Goal: Communication & Community: Answer question/provide support

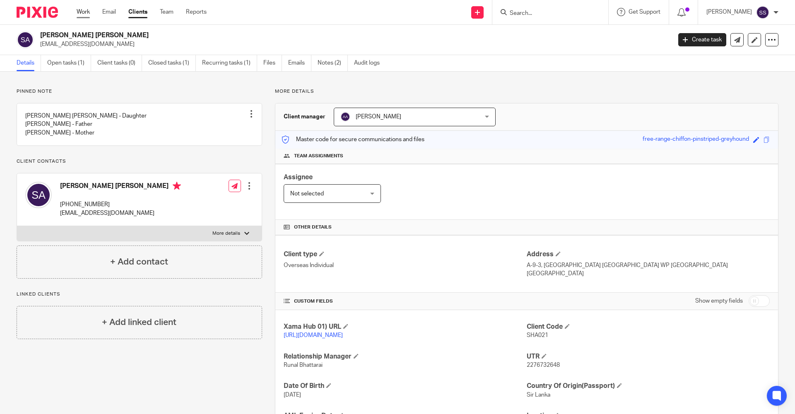
click at [85, 16] on link "Work" at bounding box center [83, 12] width 13 height 8
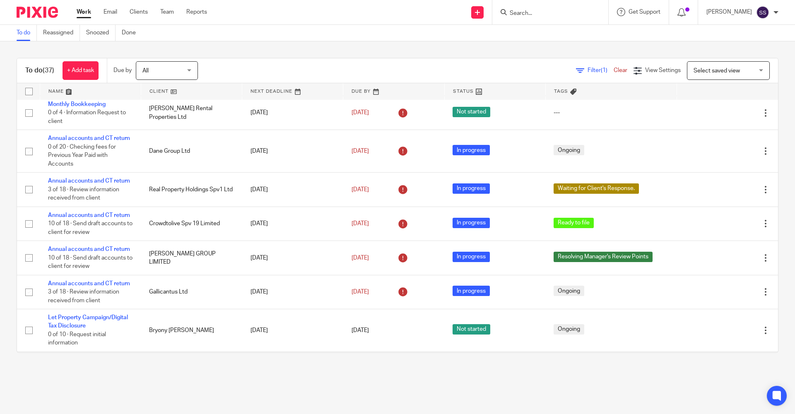
scroll to position [248, 0]
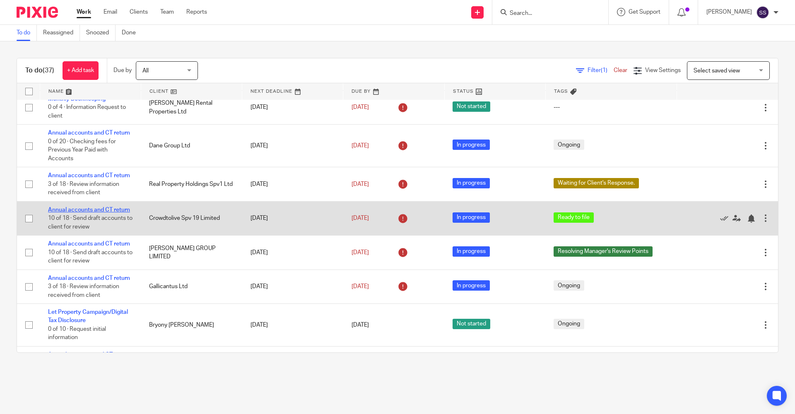
click at [65, 213] on link "Annual accounts and CT return" at bounding box center [89, 210] width 82 height 6
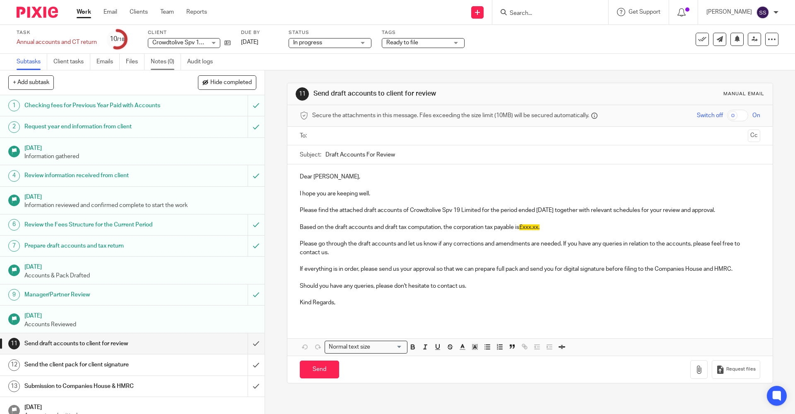
click at [155, 64] on link "Notes (0)" at bounding box center [166, 62] width 30 height 16
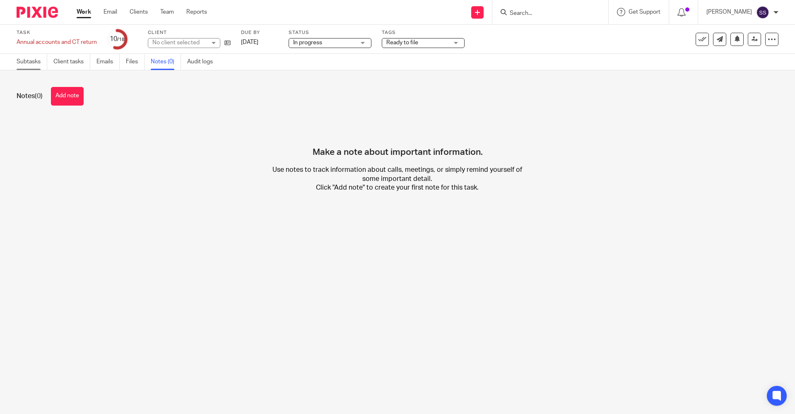
click at [34, 66] on link "Subtasks" at bounding box center [32, 62] width 31 height 16
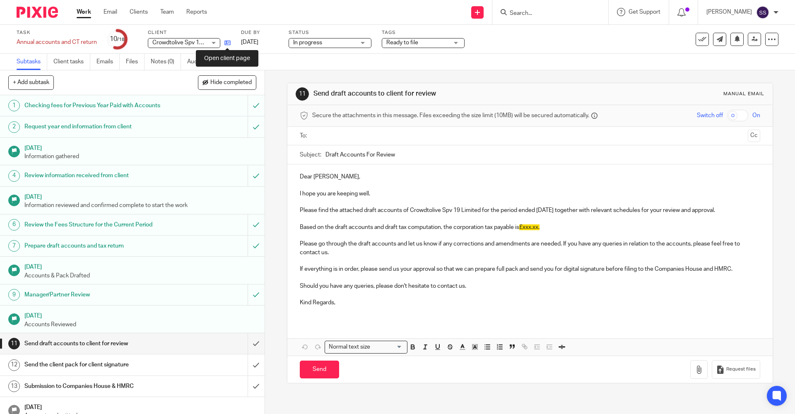
click at [226, 40] on icon at bounding box center [227, 43] width 6 height 6
click at [524, 8] on form at bounding box center [553, 12] width 88 height 10
click at [522, 12] on input "Search" at bounding box center [546, 13] width 75 height 7
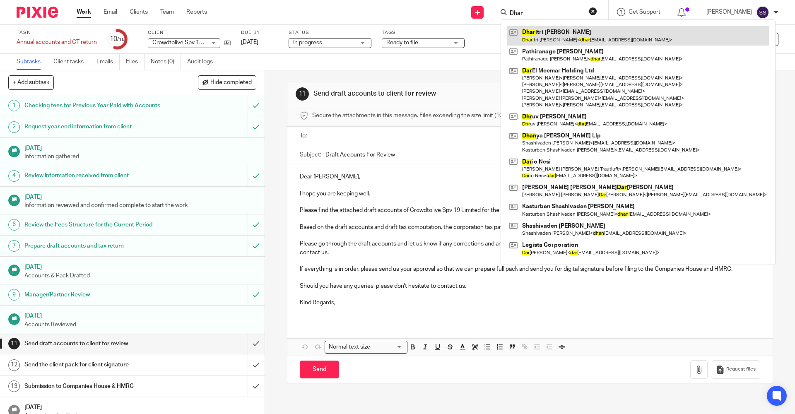
type input "Dhar"
click at [540, 29] on link at bounding box center [638, 35] width 262 height 19
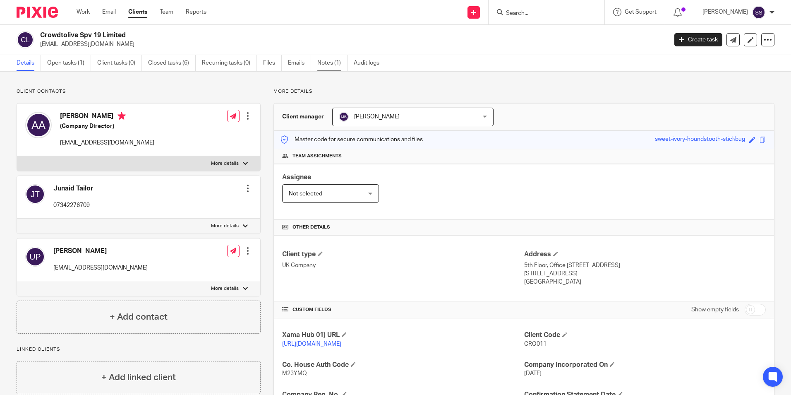
click at [327, 58] on link "Notes (1)" at bounding box center [332, 63] width 30 height 16
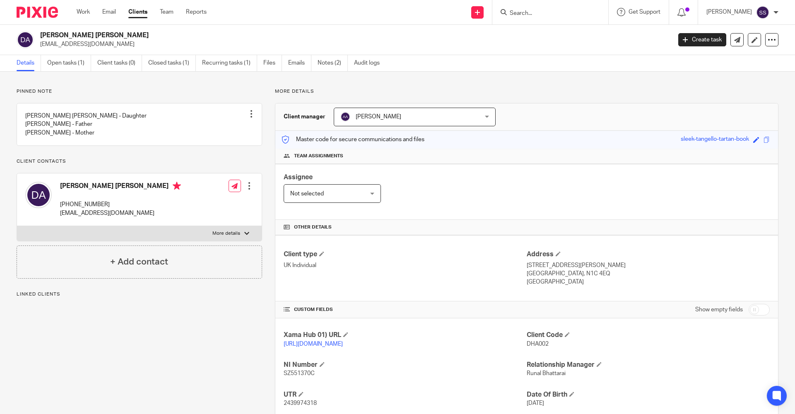
drag, startPoint x: 40, startPoint y: 32, endPoint x: 133, endPoint y: 35, distance: 93.6
click at [133, 35] on div "[PERSON_NAME] [PERSON_NAME] [EMAIL_ADDRESS][DOMAIN_NAME]" at bounding box center [341, 39] width 649 height 17
copy h2 "[PERSON_NAME] [PERSON_NAME]"
click at [522, 11] on input "Search" at bounding box center [546, 13] width 75 height 7
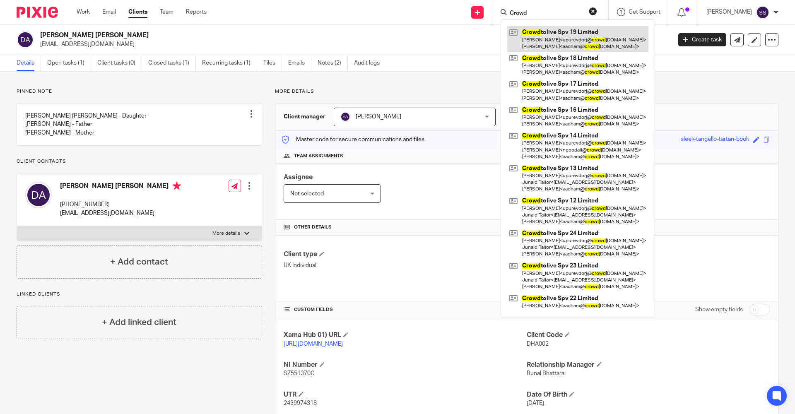
type input "Crowd"
click at [528, 36] on link at bounding box center [577, 39] width 141 height 26
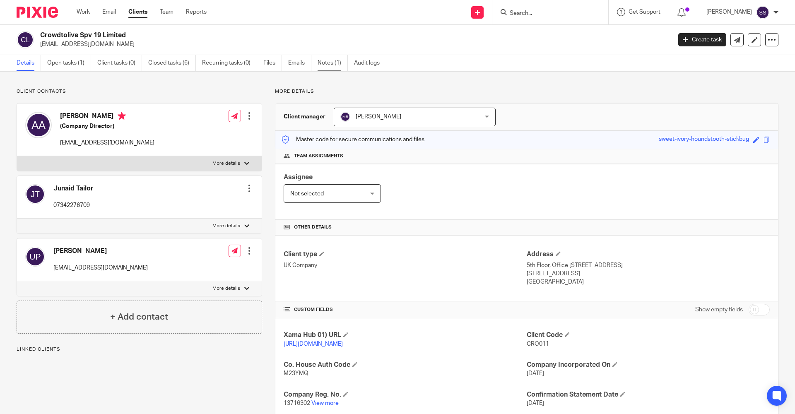
click at [321, 63] on link "Notes (1)" at bounding box center [332, 63] width 30 height 16
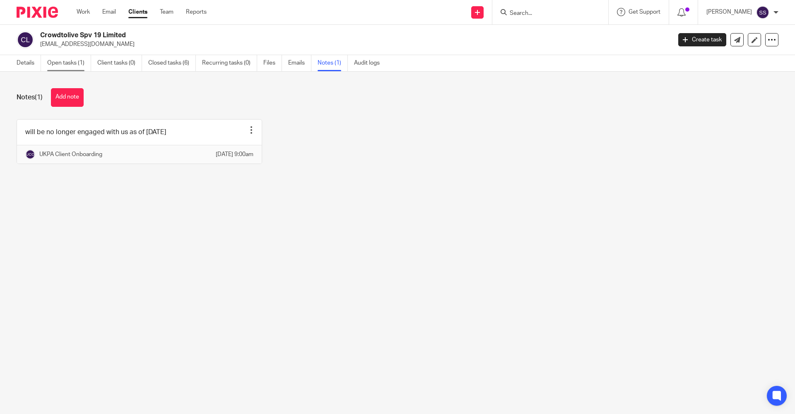
click at [58, 64] on link "Open tasks (1)" at bounding box center [69, 63] width 44 height 16
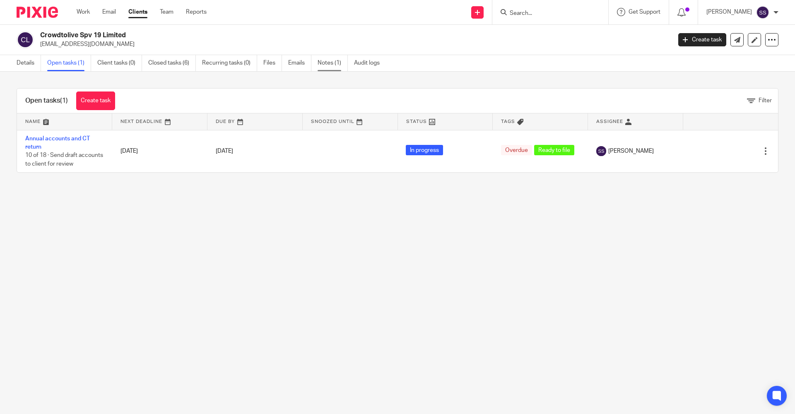
click at [329, 67] on link "Notes (1)" at bounding box center [332, 63] width 30 height 16
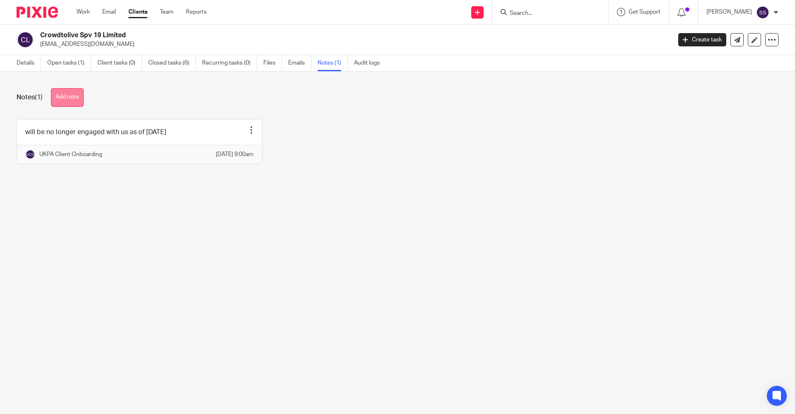
click at [70, 101] on button "Add note" at bounding box center [67, 97] width 33 height 19
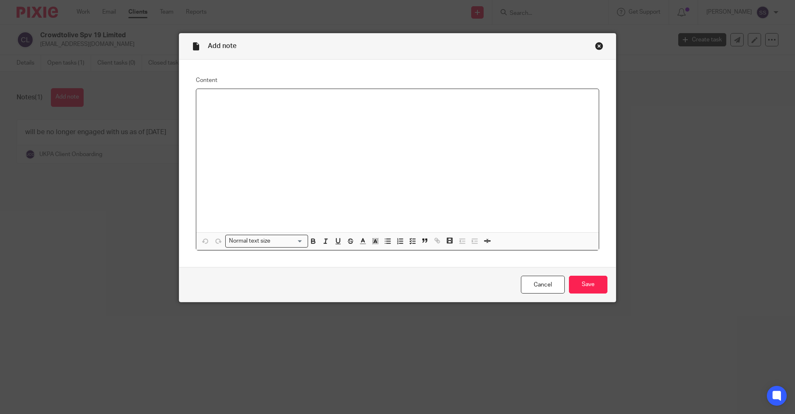
click at [221, 99] on p at bounding box center [397, 100] width 389 height 8
click at [383, 105] on div "Annual accounts and Corporation tax return for the year ended" at bounding box center [397, 160] width 402 height 143
click at [429, 101] on p "Annual accounts and Corporation tax return for the year ended [DATE]=" at bounding box center [397, 100] width 389 height 8
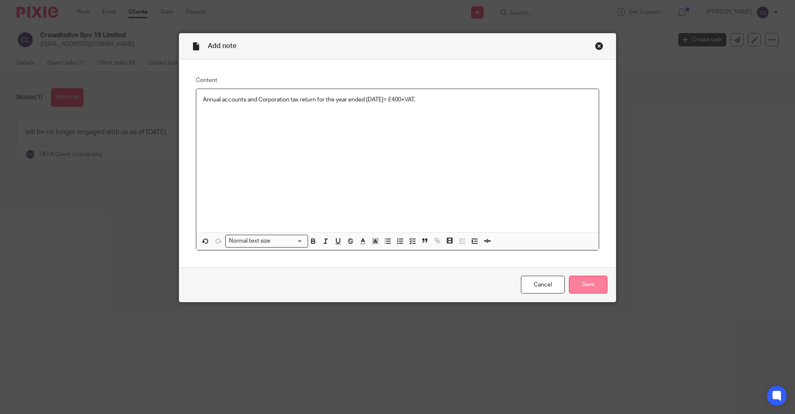
click at [577, 285] on input "Save" at bounding box center [588, 285] width 38 height 18
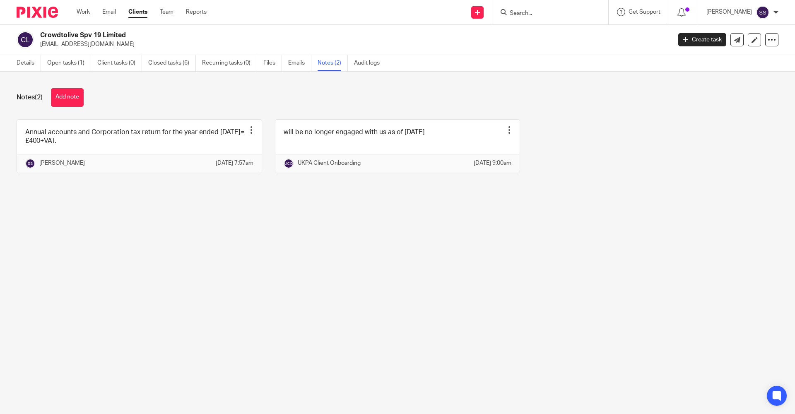
click at [656, 228] on main "Crowdtolive Spv 19 Limited [EMAIL_ADDRESS][DOMAIN_NAME] Create task Update from…" at bounding box center [397, 207] width 795 height 414
click at [61, 63] on link "Open tasks (1)" at bounding box center [69, 63] width 44 height 16
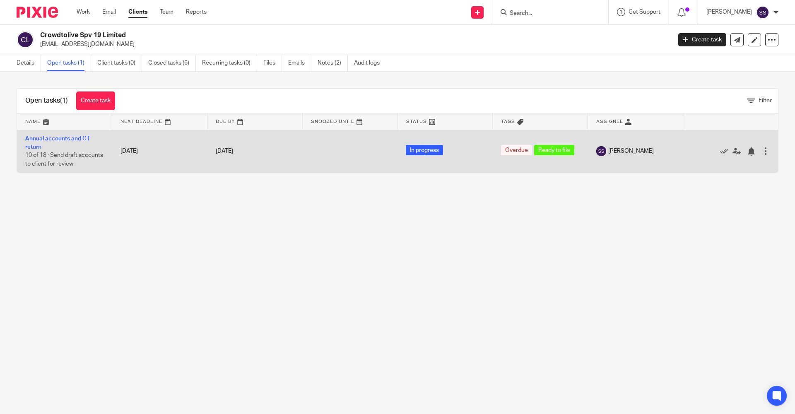
click at [761, 147] on div at bounding box center [765, 151] width 8 height 8
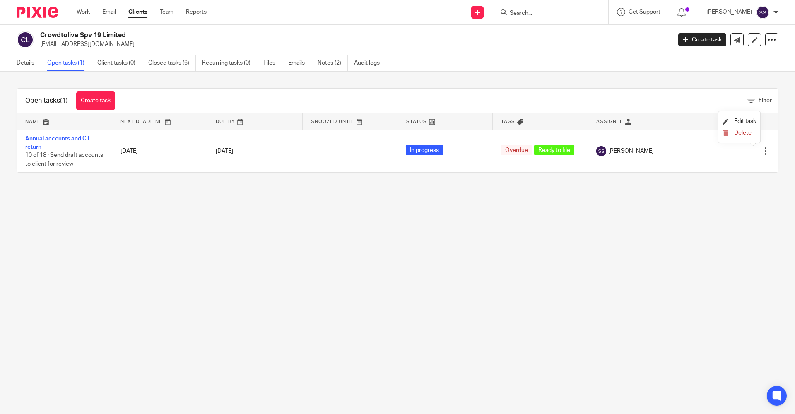
click at [392, 213] on main "Crowdtolive Spv 19 Limited aadham@crowdtolive.com Create task Update from Compa…" at bounding box center [397, 207] width 795 height 414
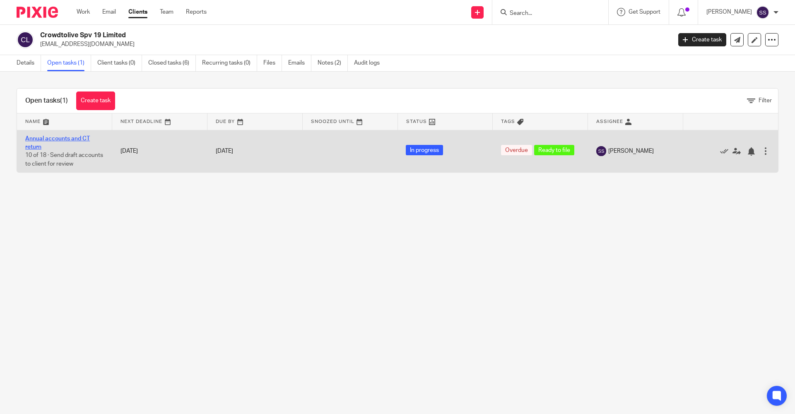
click at [36, 139] on link "Annual accounts and CT return" at bounding box center [57, 143] width 65 height 14
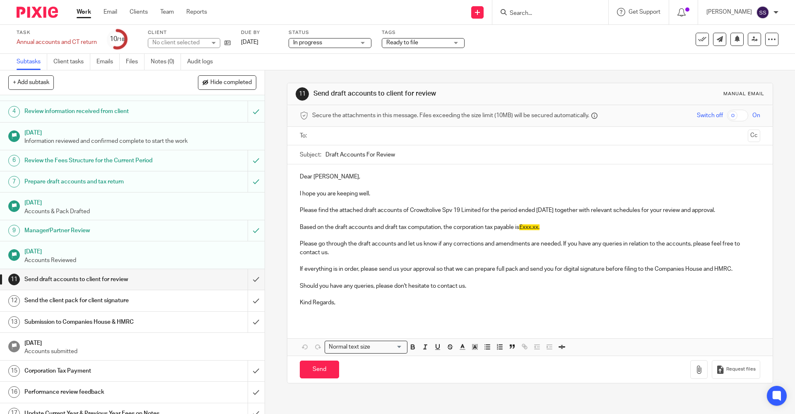
scroll to position [83, 0]
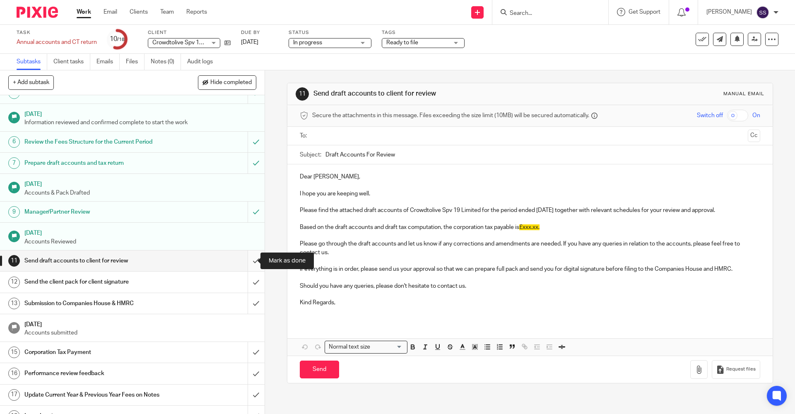
click at [249, 262] on input "submit" at bounding box center [132, 260] width 264 height 21
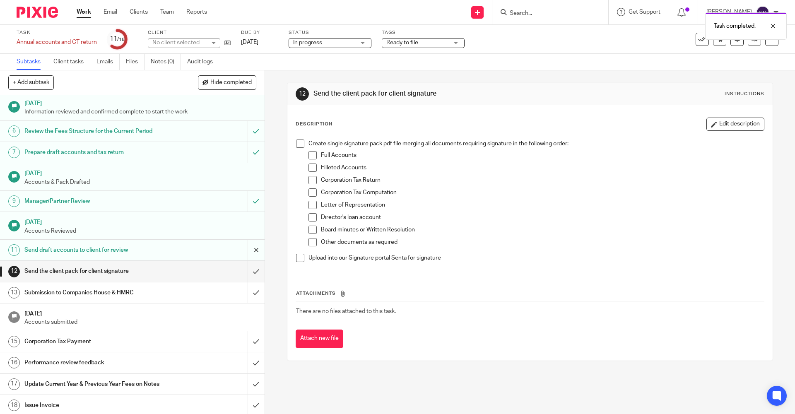
scroll to position [96, 0]
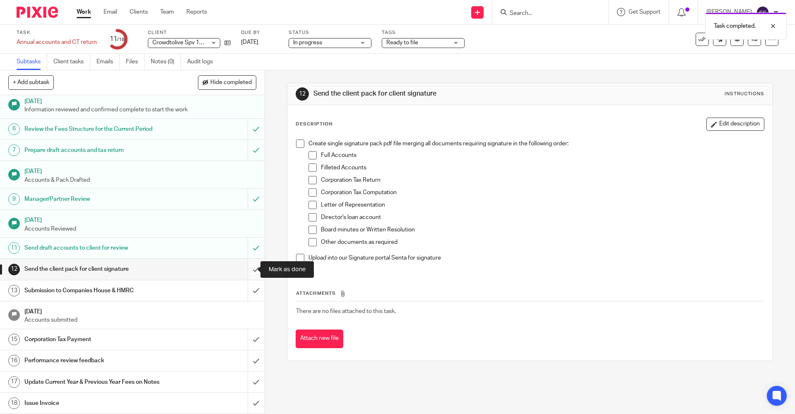
click at [250, 271] on input "submit" at bounding box center [132, 269] width 264 height 21
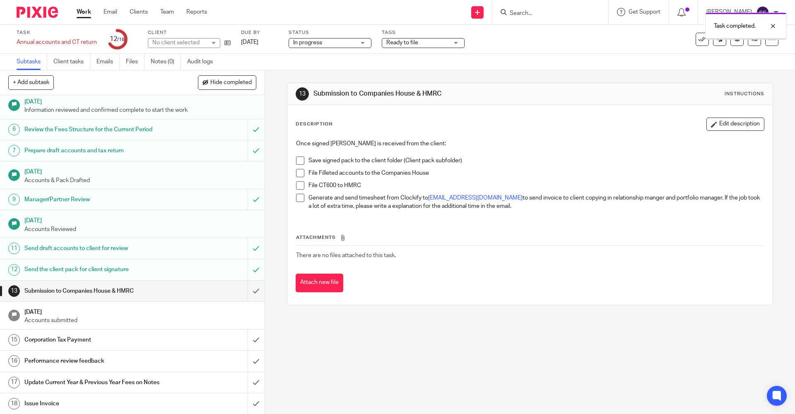
scroll to position [96, 0]
click at [751, 40] on icon at bounding box center [754, 39] width 6 height 6
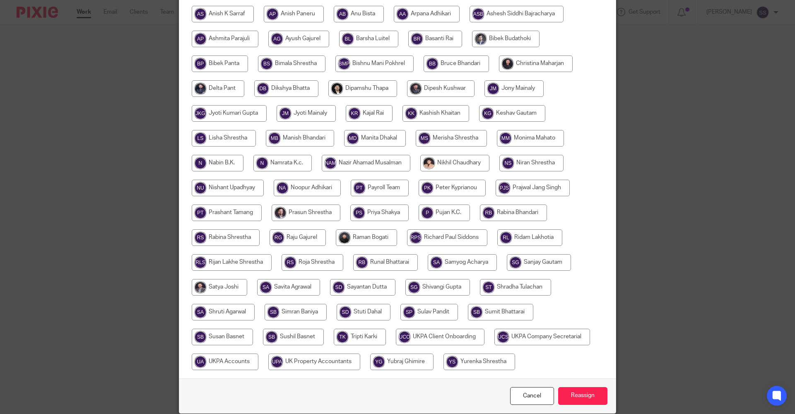
scroll to position [202, 0]
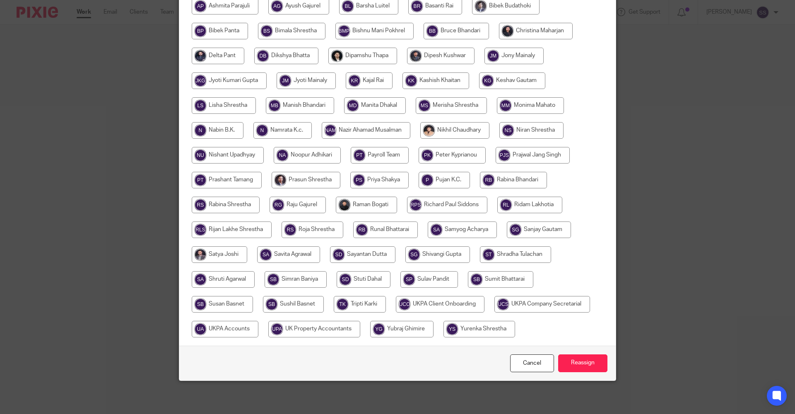
click at [237, 324] on input "radio" at bounding box center [225, 329] width 67 height 17
radio input "true"
click at [585, 358] on input "Reassign" at bounding box center [582, 363] width 49 height 18
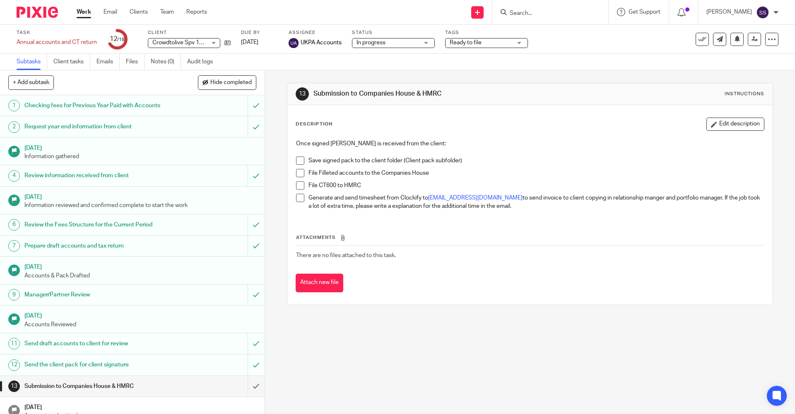
click at [178, 43] on span "Crowdtolive Spv 19 Limited" at bounding box center [187, 43] width 71 height 6
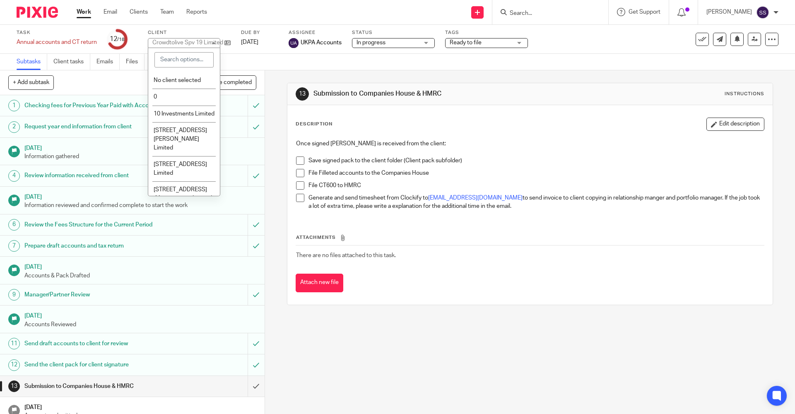
click at [564, 326] on div "13 Submission to Companies House & HMRC Instructions Description Edit descripti…" at bounding box center [530, 242] width 530 height 344
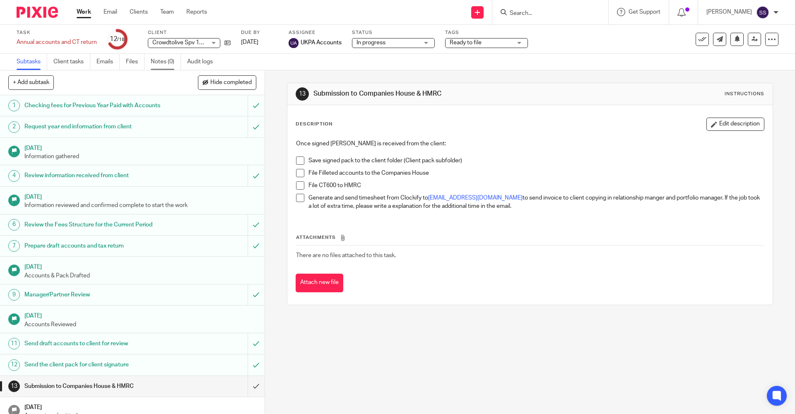
click at [154, 61] on link "Notes (0)" at bounding box center [166, 62] width 30 height 16
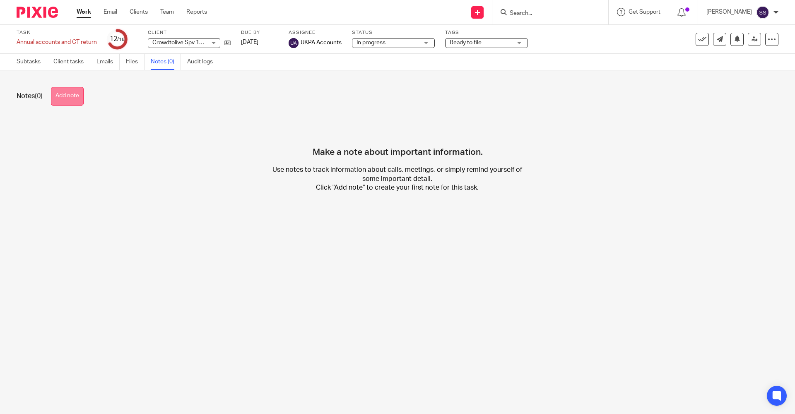
click at [67, 100] on button "Add note" at bounding box center [67, 96] width 33 height 19
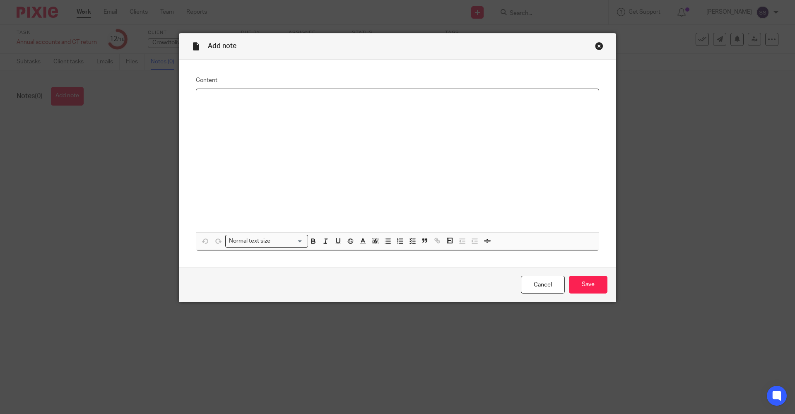
click at [233, 114] on div at bounding box center [397, 160] width 402 height 143
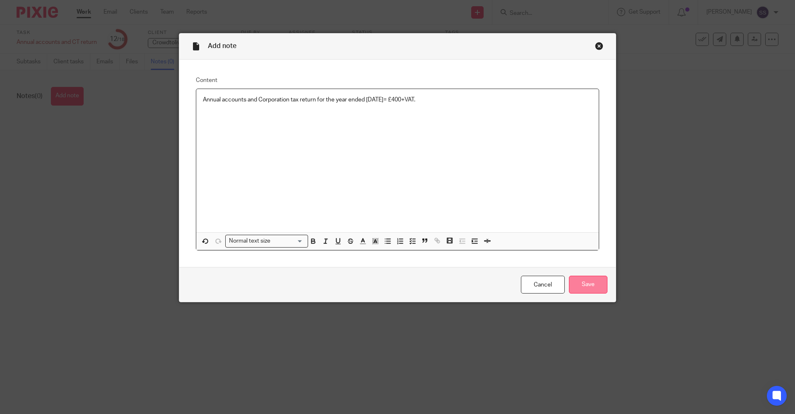
click at [583, 282] on input "Save" at bounding box center [588, 285] width 38 height 18
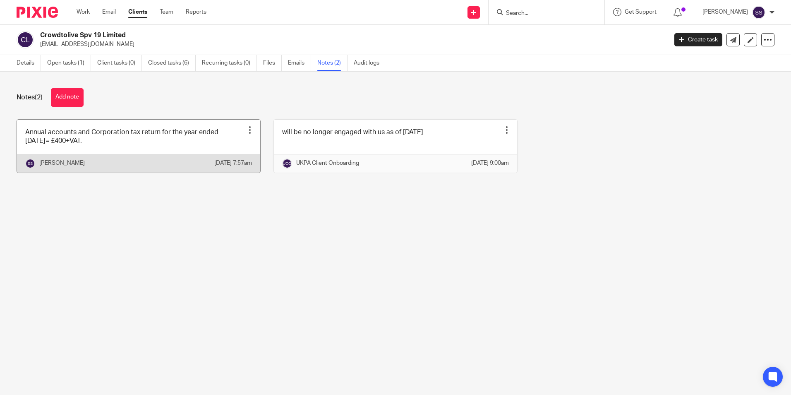
click at [246, 130] on div at bounding box center [250, 130] width 8 height 8
click at [263, 216] on main "Crowdtolive Spv 19 Limited [EMAIL_ADDRESS][DOMAIN_NAME] Create task Update from…" at bounding box center [395, 197] width 791 height 395
click at [247, 132] on div at bounding box center [250, 130] width 8 height 8
click at [230, 162] on span "Edit note" at bounding box center [229, 163] width 23 height 6
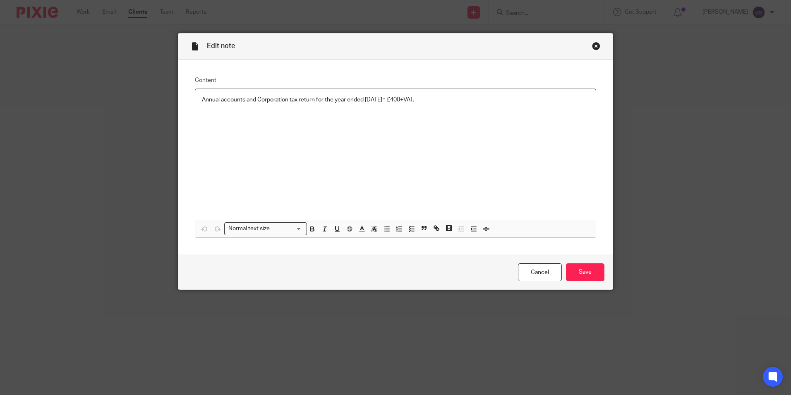
drag, startPoint x: 199, startPoint y: 100, endPoint x: 452, endPoint y: 114, distance: 253.7
click at [452, 114] on div "Annual accounts and Corporation tax return for the year ended [DATE]= £400+VAT." at bounding box center [395, 154] width 401 height 131
copy p "Annual accounts and Corporation tax return for the year ended [DATE]= £400+VAT."
click at [576, 270] on input "Save" at bounding box center [585, 272] width 38 height 18
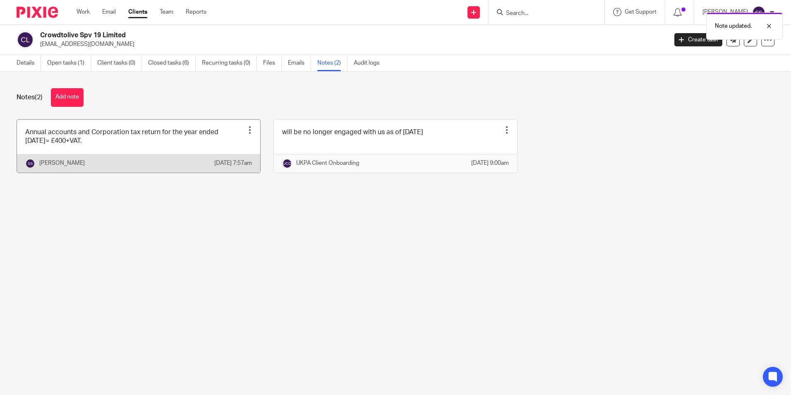
click at [246, 128] on div at bounding box center [250, 130] width 8 height 8
click at [229, 178] on button "Delete note" at bounding box center [227, 175] width 42 height 7
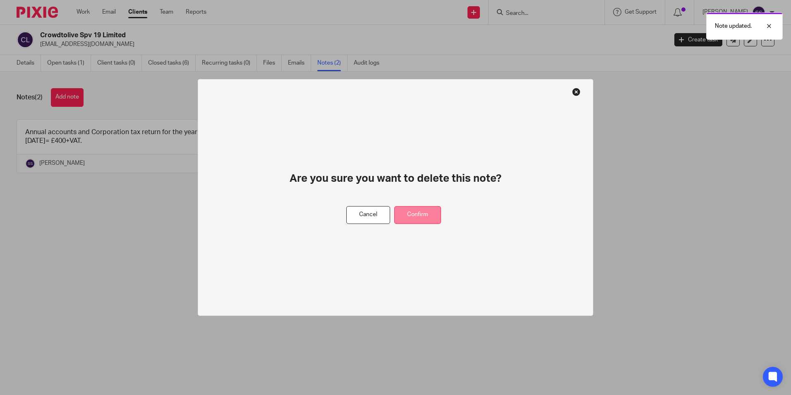
click at [422, 217] on button "Confirm" at bounding box center [417, 215] width 47 height 18
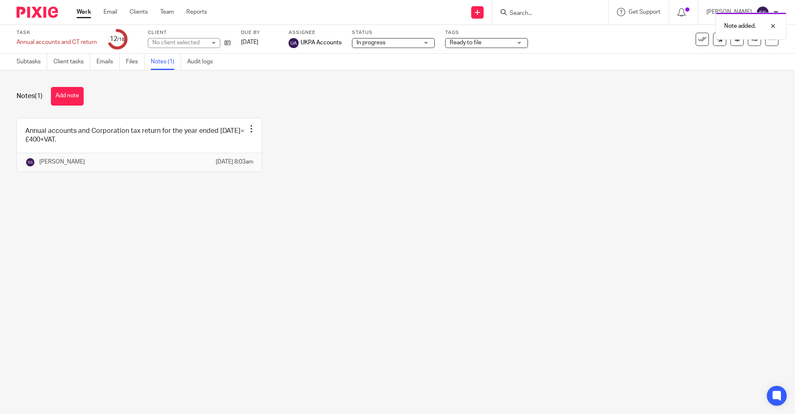
click at [198, 43] on div "No client selected" at bounding box center [179, 42] width 54 height 8
click at [276, 105] on div "Notes (1) Add note" at bounding box center [398, 96] width 762 height 19
click at [230, 42] on icon at bounding box center [227, 43] width 6 height 6
